Goal: Communication & Community: Answer question/provide support

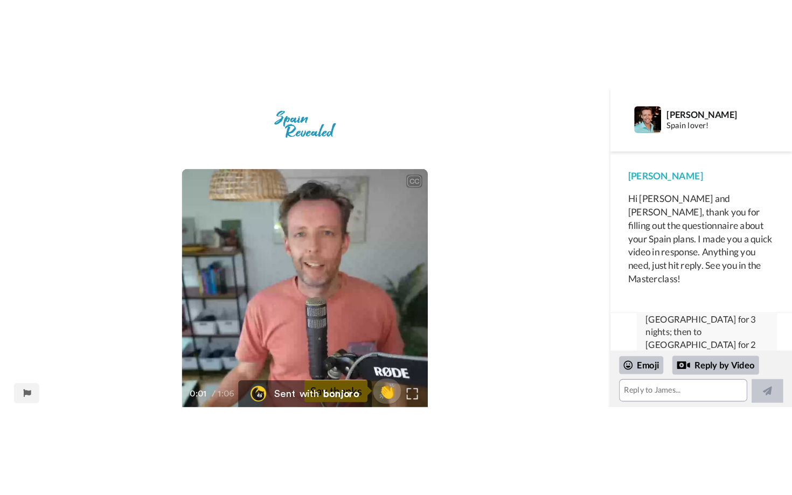
scroll to position [24, 0]
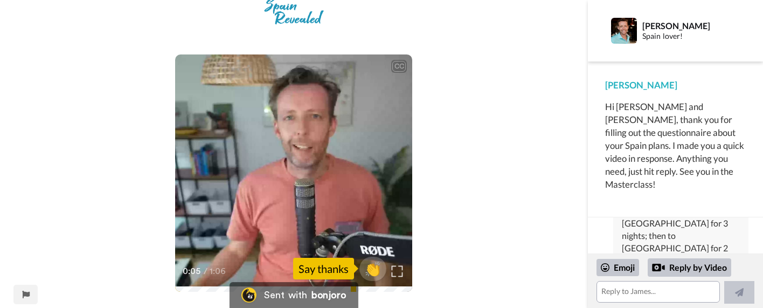
click at [400, 271] on img at bounding box center [397, 270] width 11 height 11
click at [677, 234] on div "[PERSON_NAME] and [PERSON_NAME] Thanks, [PERSON_NAME]. We plan to be in [GEOGRA…" at bounding box center [680, 218] width 135 height 351
click at [619, 266] on div "Emoji" at bounding box center [617, 267] width 43 height 17
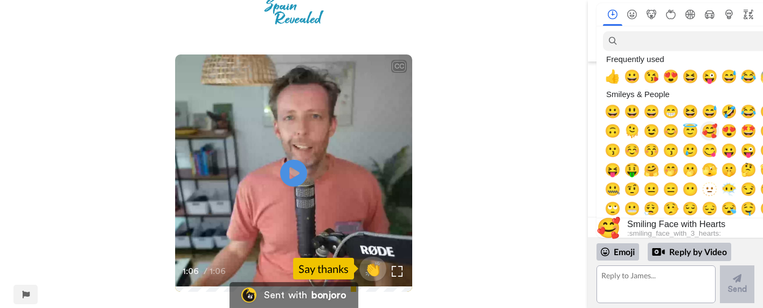
click at [707, 131] on span "🥰" at bounding box center [710, 130] width 16 height 15
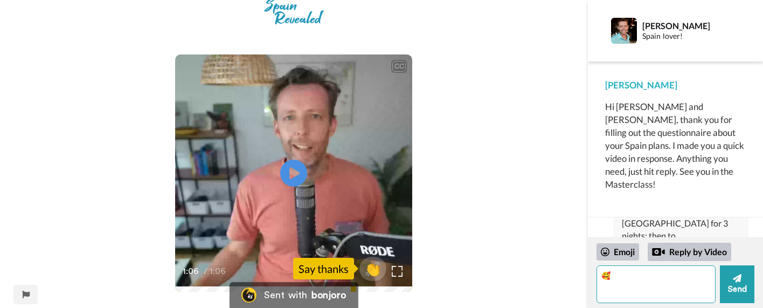
type textarea "🥰"
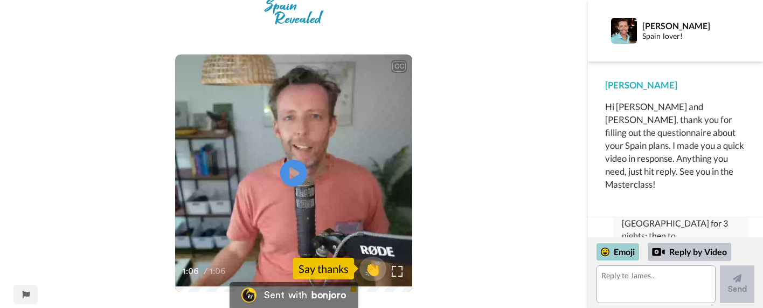
click at [628, 252] on div "Emoji" at bounding box center [617, 251] width 43 height 17
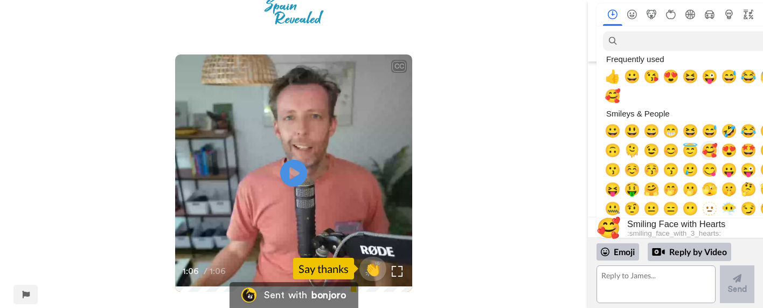
click at [714, 152] on span "🥰" at bounding box center [710, 149] width 16 height 15
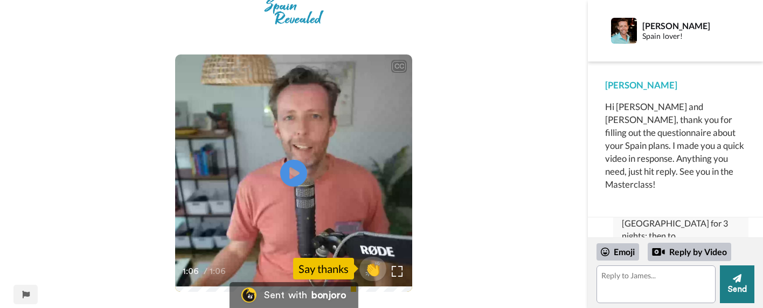
click at [750, 292] on button "Send" at bounding box center [737, 284] width 34 height 38
